Goal: Task Accomplishment & Management: Manage account settings

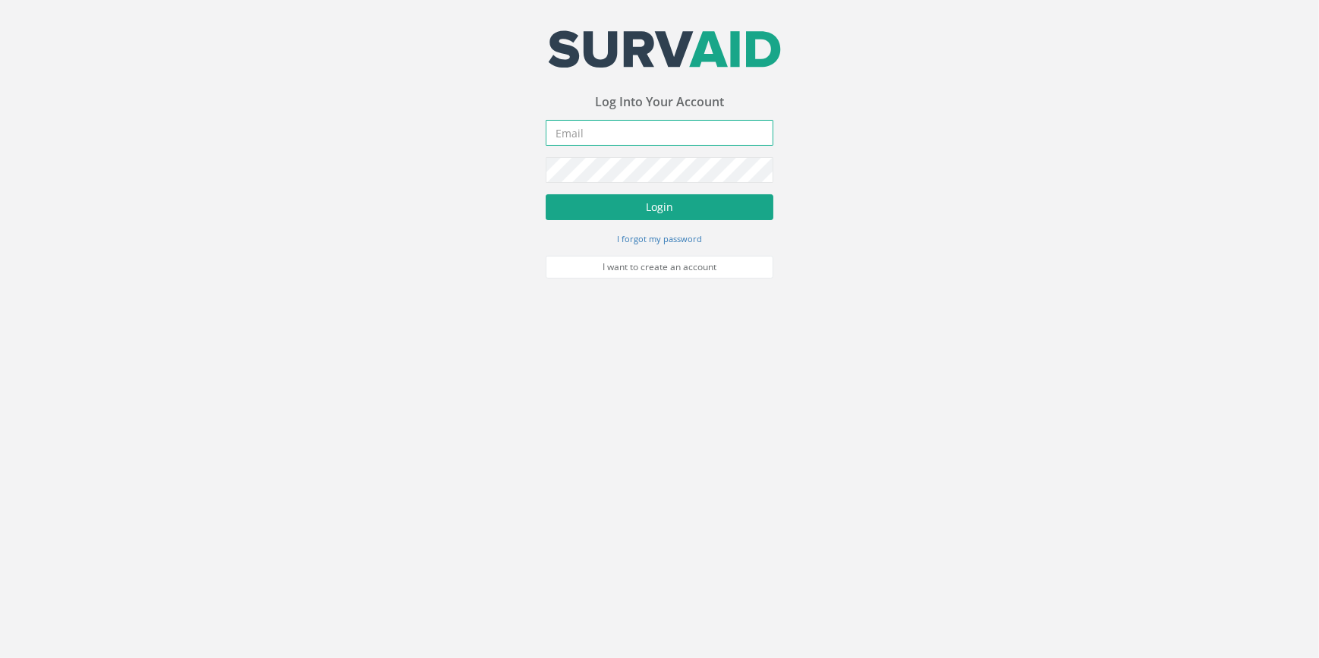
type input "[PERSON_NAME][EMAIL_ADDRESS][PERSON_NAME][DOMAIN_NAME]"
click at [656, 207] on button "Login" at bounding box center [660, 207] width 228 height 26
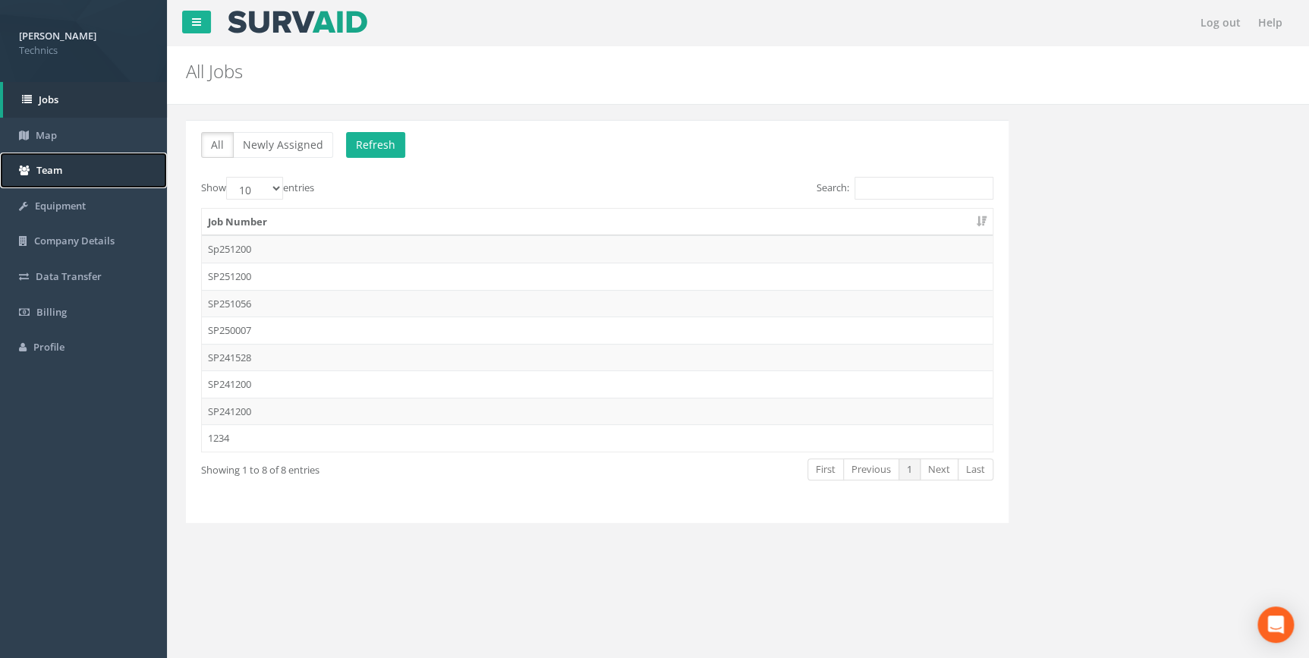
click at [42, 170] on span "Team" at bounding box center [49, 170] width 26 height 14
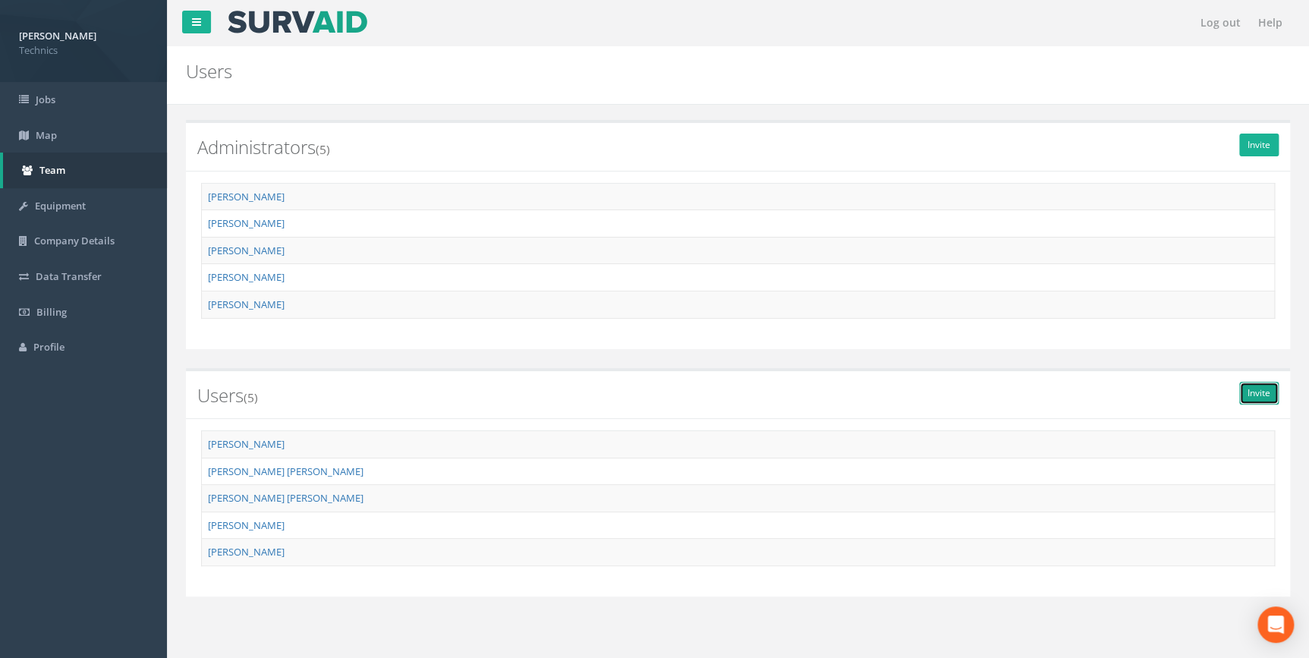
click at [1256, 394] on link "Invite" at bounding box center [1258, 393] width 39 height 23
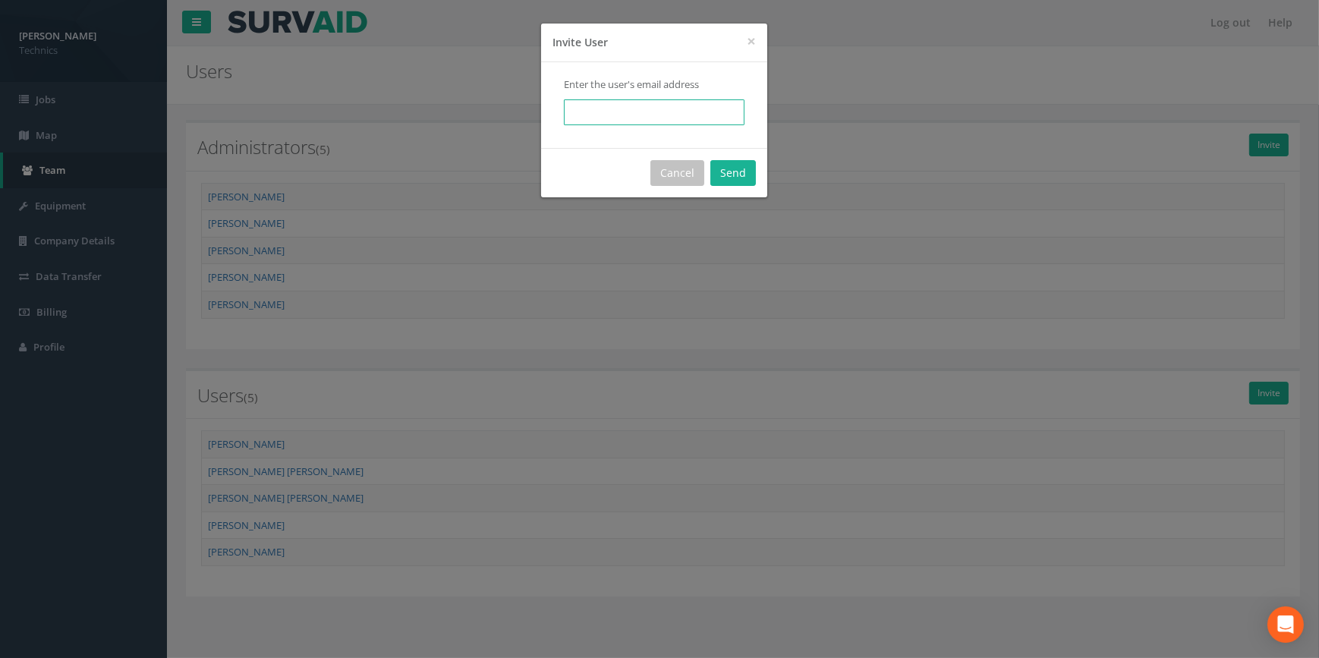
click at [589, 113] on input "email" at bounding box center [654, 112] width 181 height 26
type input "C"
type input "c"
paste input "[PERSON_NAME][DOMAIN_NAME][EMAIL_ADDRESS][PERSON_NAME][DOMAIN_NAME]"
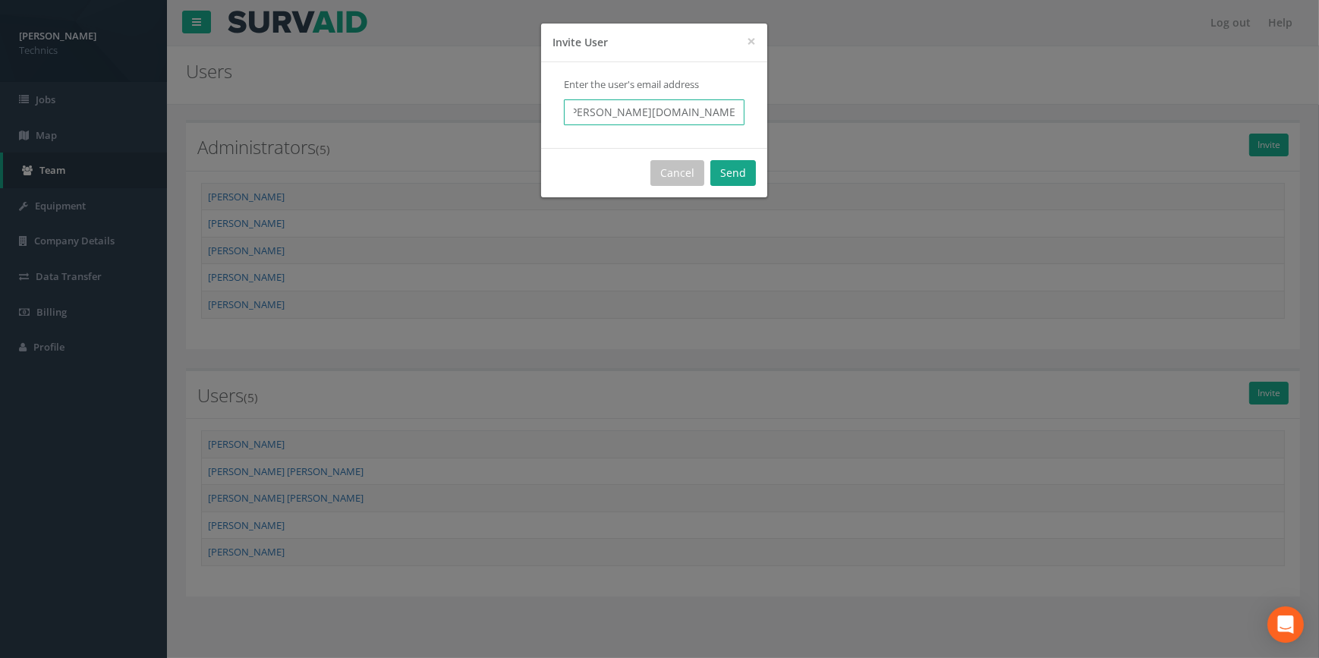
type input "[PERSON_NAME][DOMAIN_NAME][EMAIL_ADDRESS][PERSON_NAME][DOMAIN_NAME]"
click at [732, 174] on button "Send" at bounding box center [733, 173] width 46 height 26
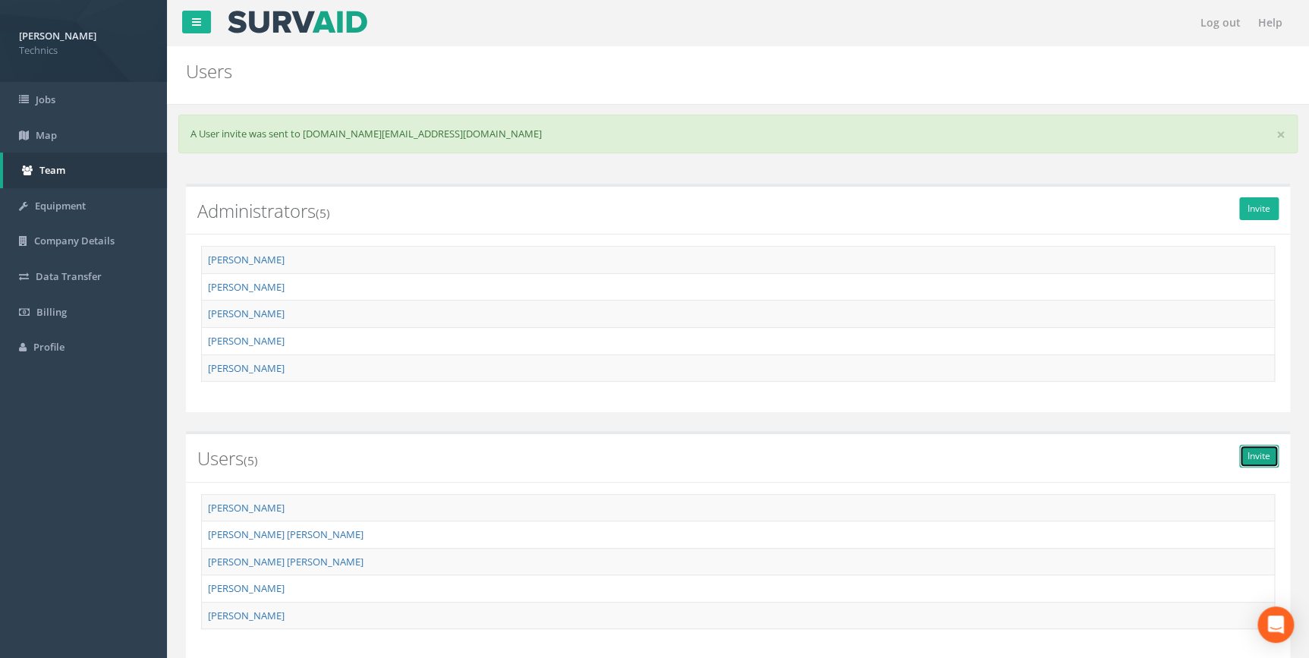
click at [1261, 455] on link "Invite" at bounding box center [1258, 456] width 39 height 23
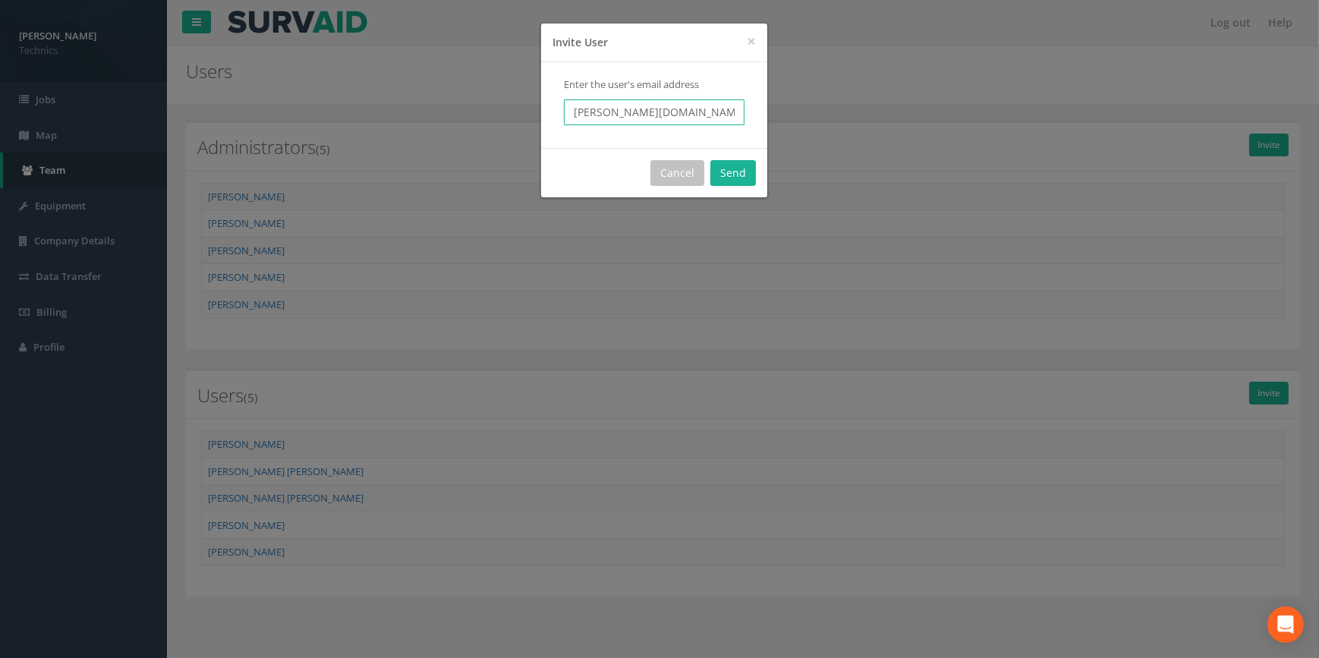
scroll to position [0, 7]
drag, startPoint x: 569, startPoint y: 112, endPoint x: 807, endPoint y: 131, distance: 239.1
click at [807, 131] on div "× Close Invite User Enter the user's email address [PERSON_NAME][DOMAIN_NAME][E…" at bounding box center [659, 329] width 1319 height 658
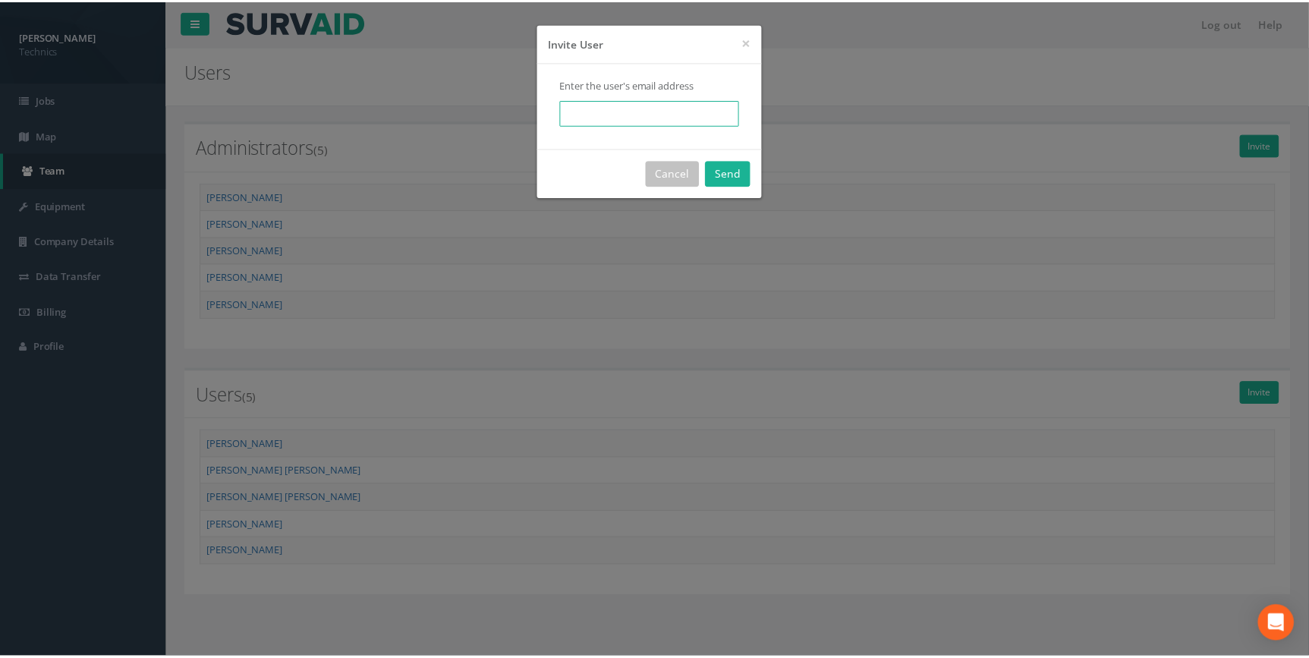
scroll to position [0, 0]
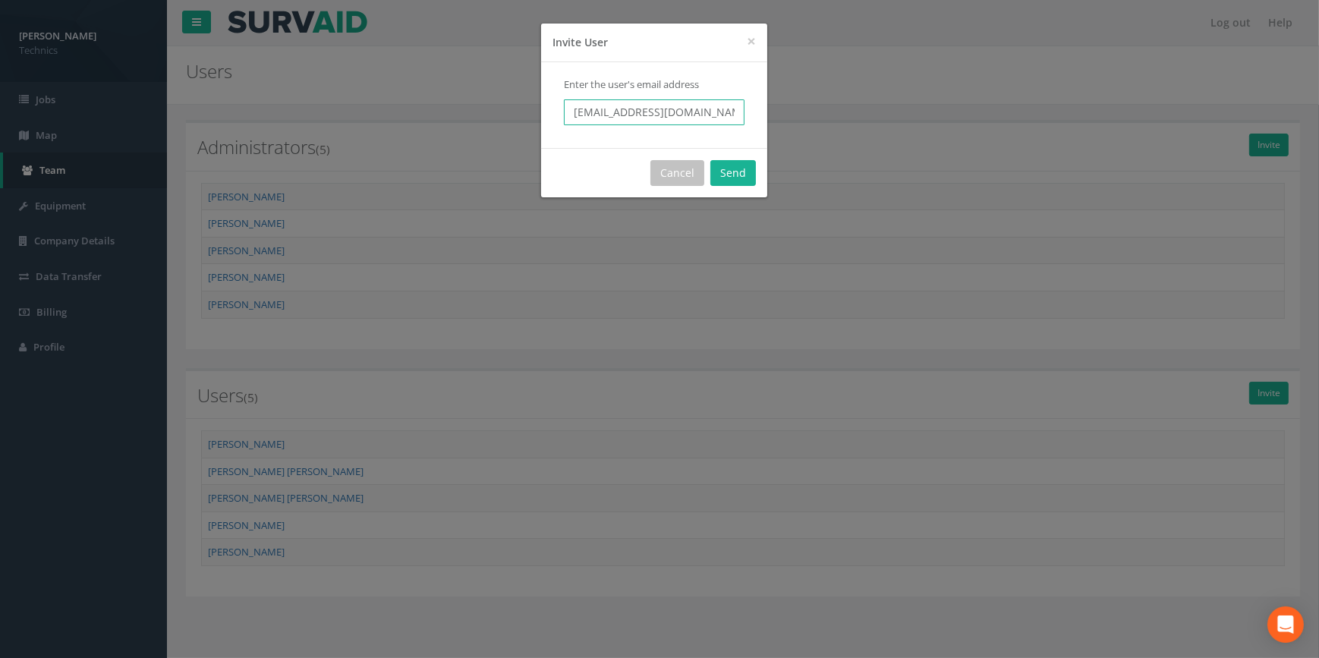
type input "[EMAIL_ADDRESS][DOMAIN_NAME]"
click at [729, 166] on button "Send" at bounding box center [733, 173] width 46 height 26
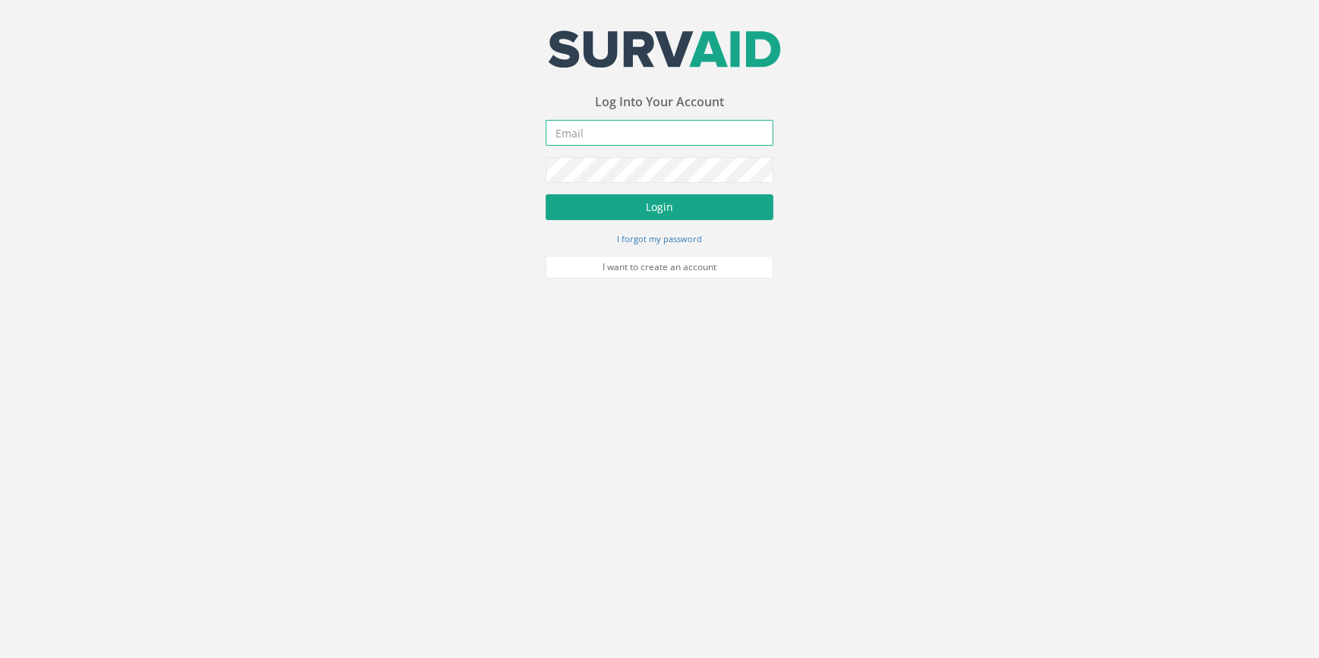
type input "[PERSON_NAME][EMAIL_ADDRESS][PERSON_NAME][DOMAIN_NAME]"
click at [641, 206] on button "Login" at bounding box center [660, 207] width 228 height 26
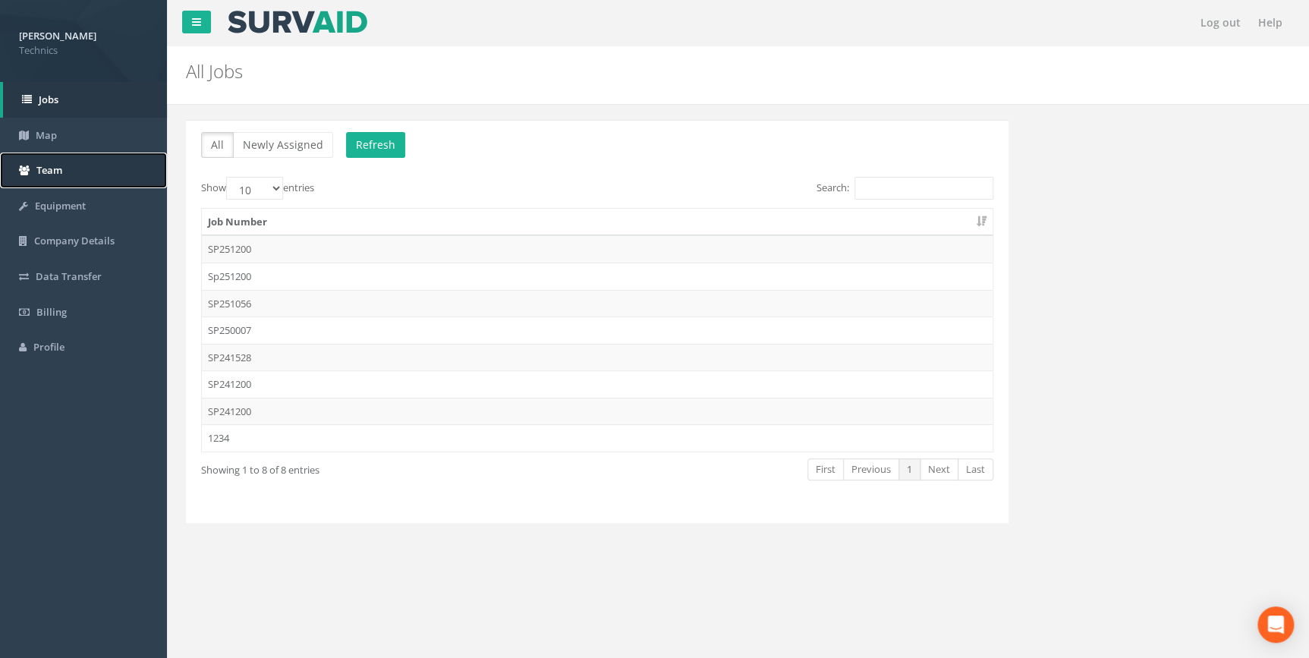
click at [68, 175] on link "Team" at bounding box center [83, 171] width 167 height 36
